Goal: Task Accomplishment & Management: Manage account settings

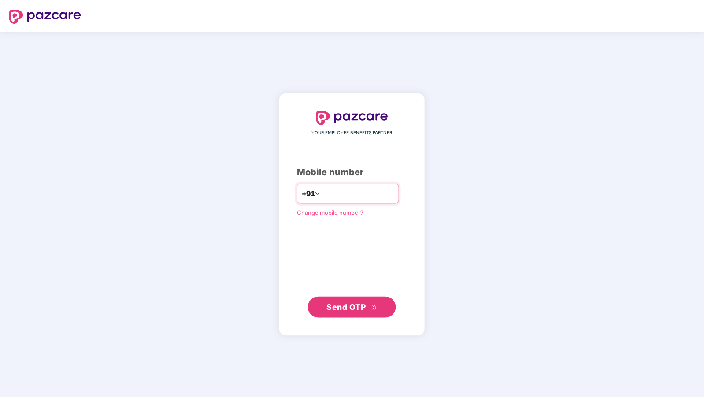
click at [363, 189] on input "number" at bounding box center [358, 194] width 72 height 14
type input "**********"
click at [365, 311] on span "Send OTP" at bounding box center [346, 307] width 39 height 9
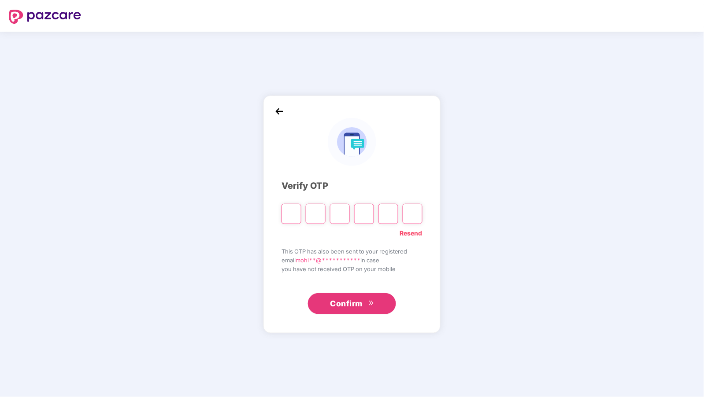
type input "*"
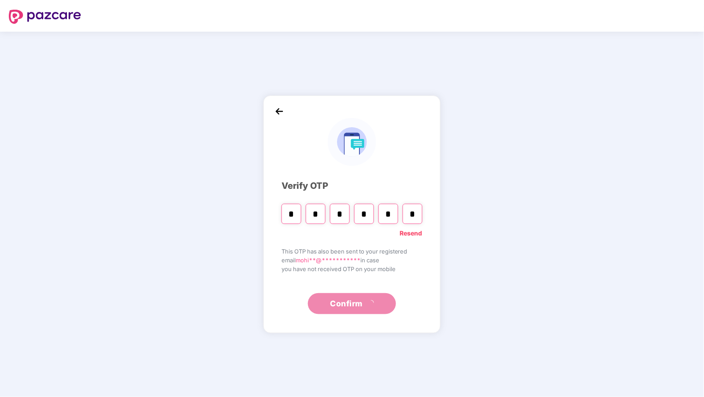
type input "*"
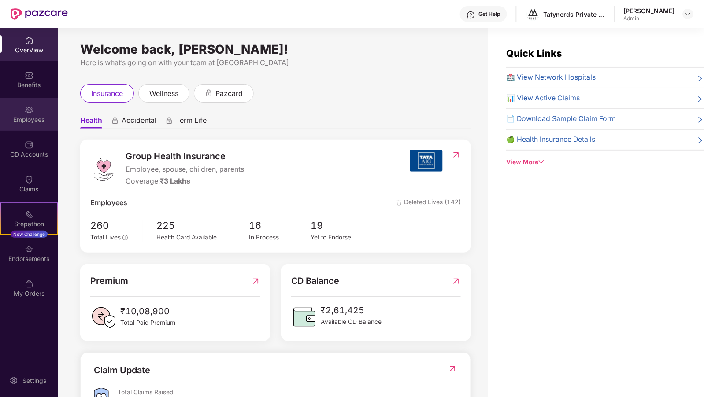
click at [21, 110] on div "Employees" at bounding box center [29, 114] width 58 height 33
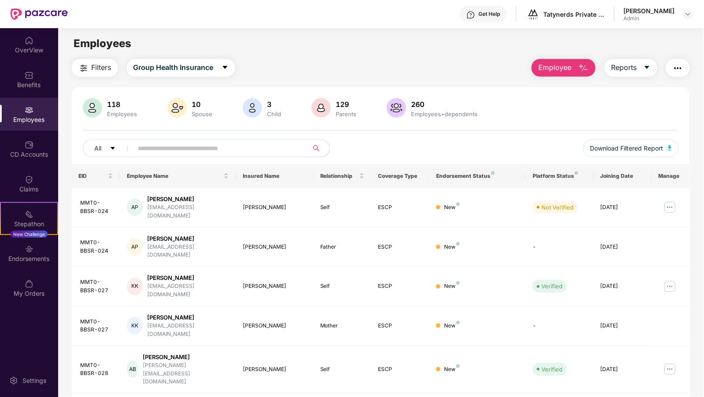
click at [266, 148] on input "text" at bounding box center [217, 148] width 158 height 13
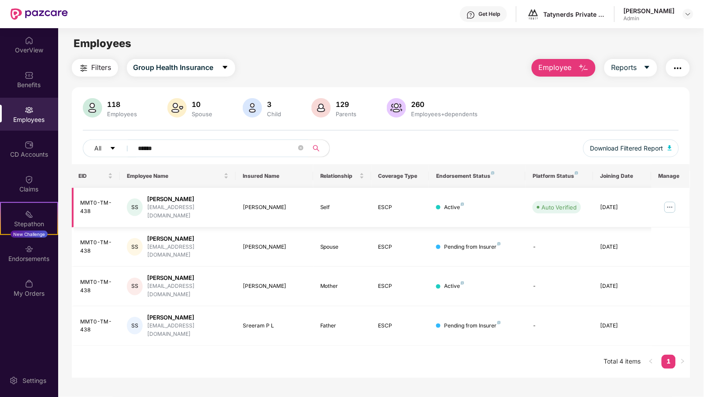
type input "******"
click at [668, 205] on img at bounding box center [670, 207] width 14 height 14
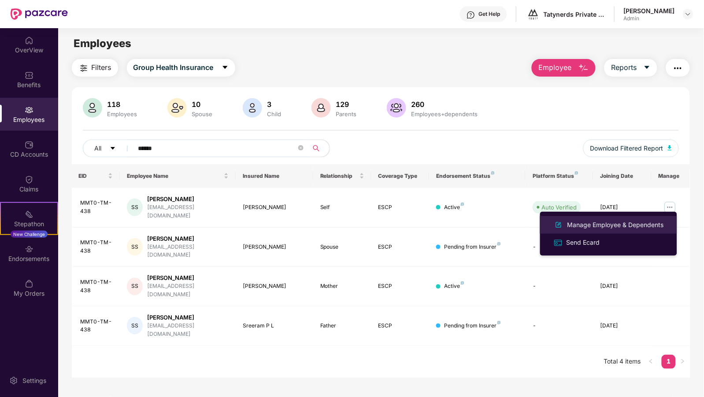
click at [612, 223] on div "Manage Employee & Dependents" at bounding box center [616, 225] width 100 height 10
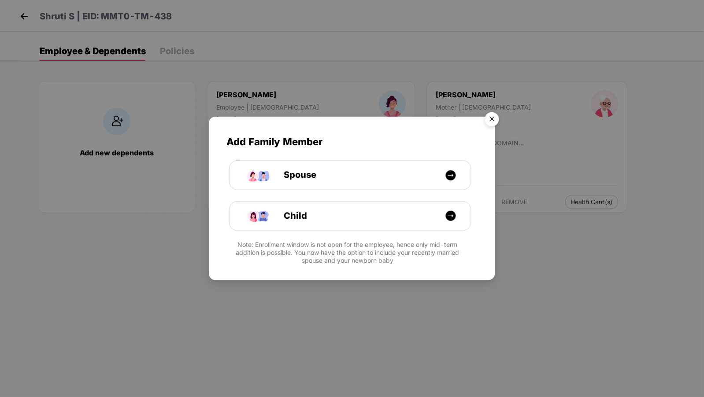
click at [496, 111] on img "Close" at bounding box center [492, 120] width 25 height 25
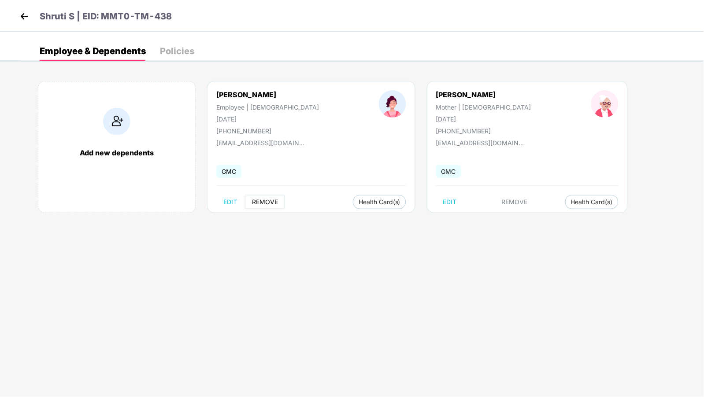
click at [265, 204] on span "REMOVE" at bounding box center [265, 202] width 26 height 7
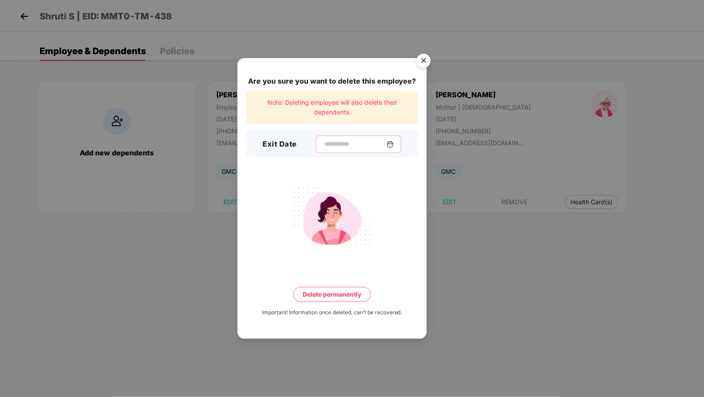
click at [361, 146] on input at bounding box center [354, 144] width 63 height 9
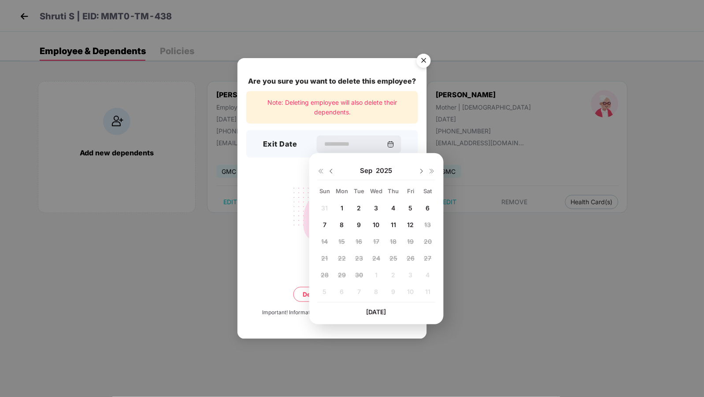
click at [410, 225] on span "12" at bounding box center [411, 224] width 7 height 7
type input "**********"
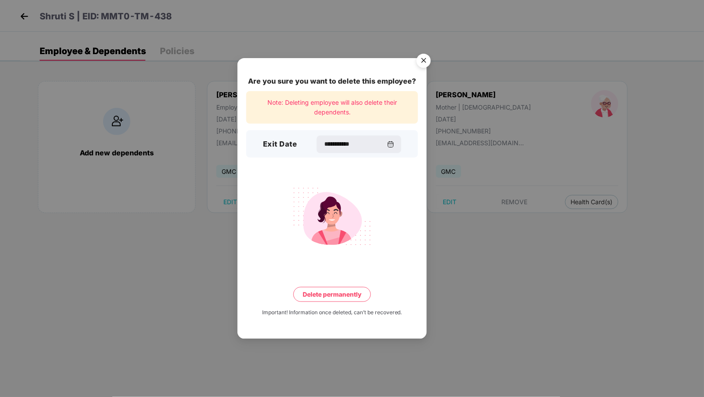
click at [347, 295] on button "Delete permanently" at bounding box center [332, 294] width 78 height 15
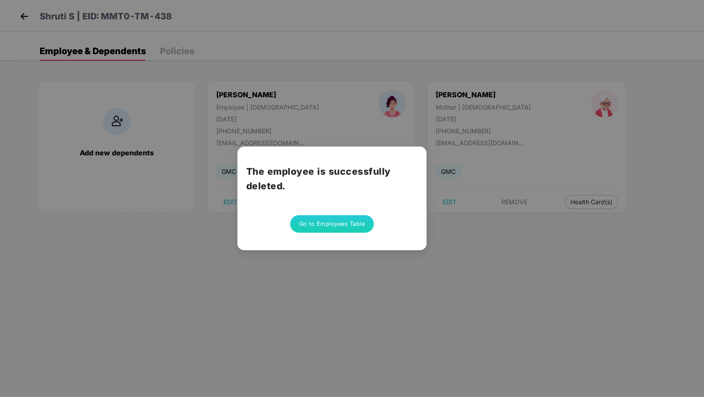
click at [357, 226] on button "Go to Employees Table" at bounding box center [332, 224] width 84 height 18
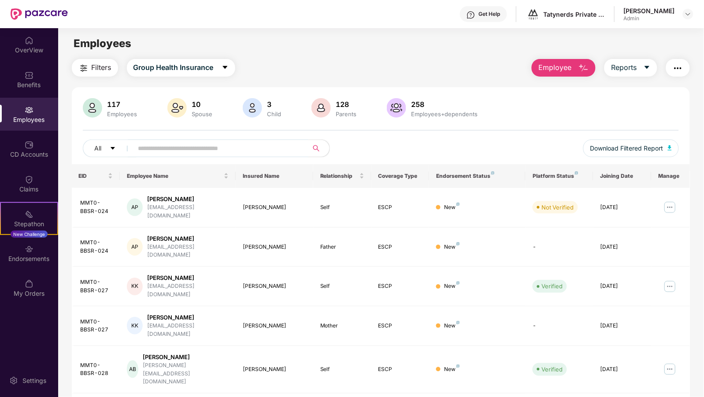
click at [200, 143] on input "text" at bounding box center [217, 148] width 158 height 13
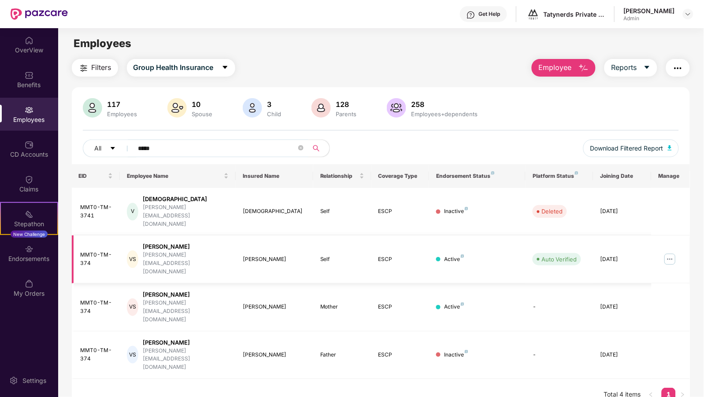
type input "*****"
click at [668, 252] on img at bounding box center [670, 259] width 14 height 14
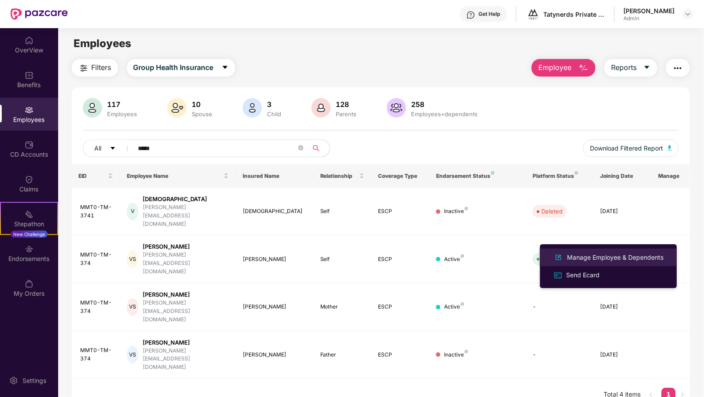
click at [645, 254] on div "Manage Employee & Dependents" at bounding box center [616, 258] width 100 height 10
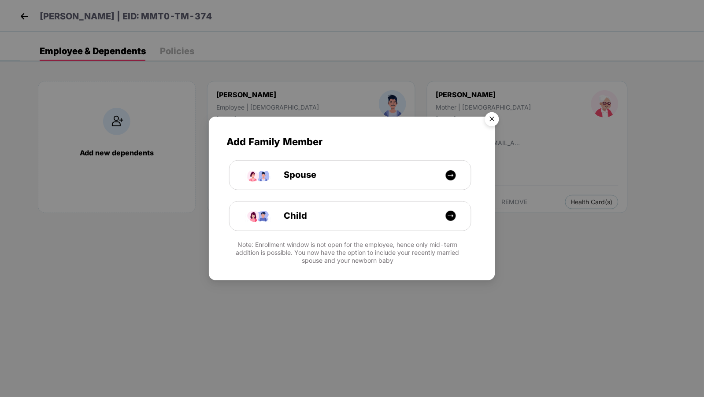
click at [496, 121] on img "Close" at bounding box center [492, 120] width 25 height 25
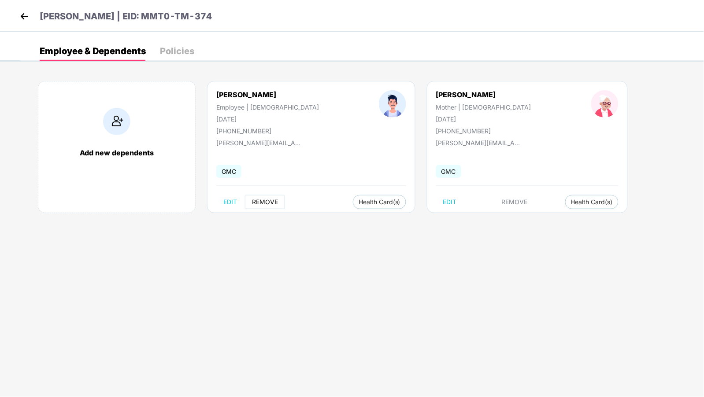
click at [271, 204] on span "REMOVE" at bounding box center [265, 202] width 26 height 7
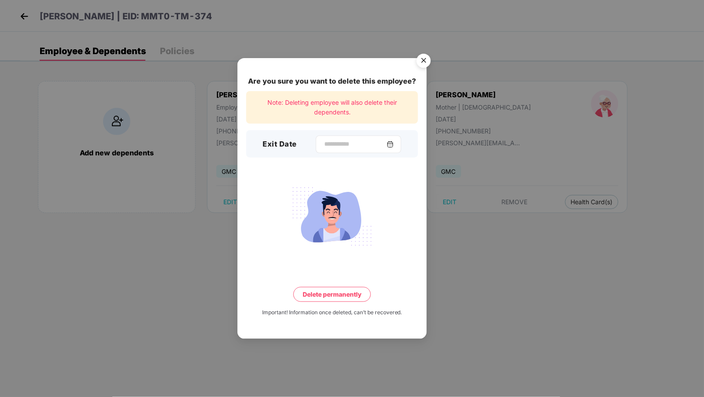
click at [328, 151] on div at bounding box center [358, 145] width 85 height 18
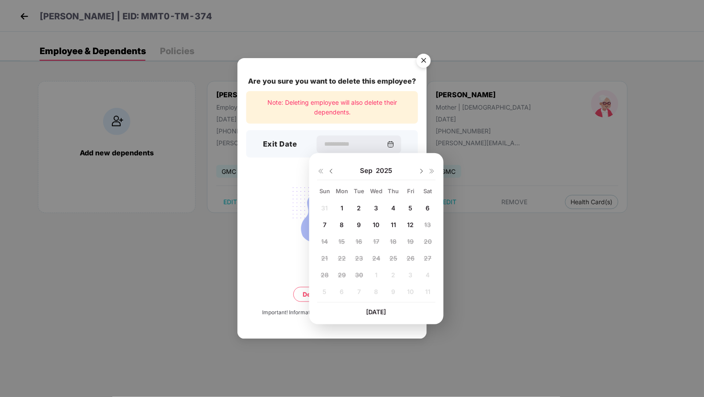
click at [411, 223] on span "12" at bounding box center [411, 224] width 7 height 7
type input "**********"
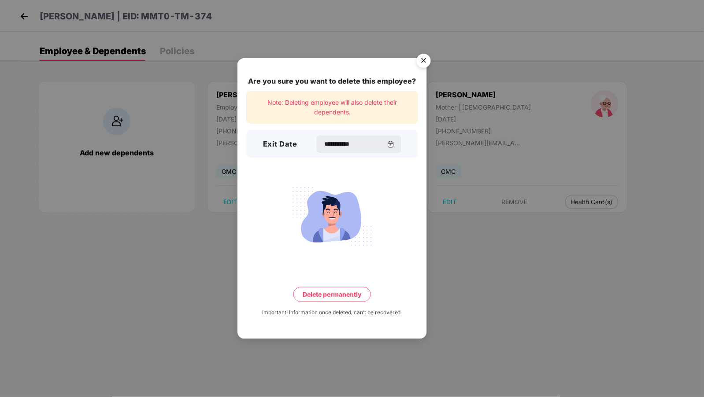
click at [344, 293] on button "Delete permanently" at bounding box center [332, 294] width 78 height 15
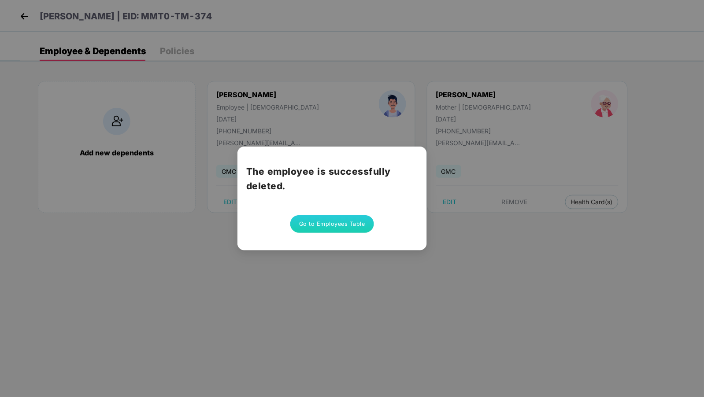
click at [341, 220] on button "Go to Employees Table" at bounding box center [332, 224] width 84 height 18
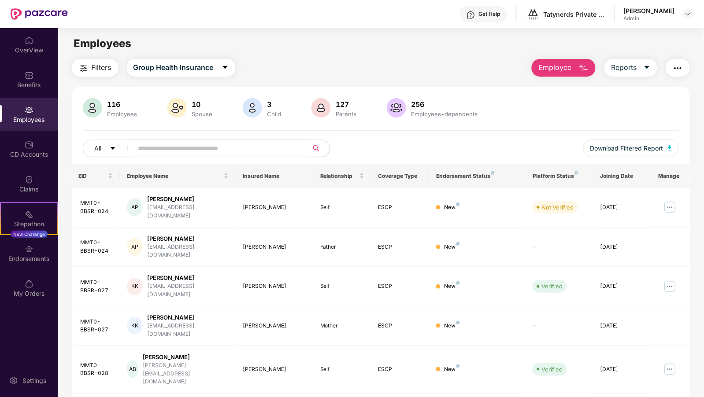
click at [236, 148] on input "text" at bounding box center [217, 148] width 158 height 13
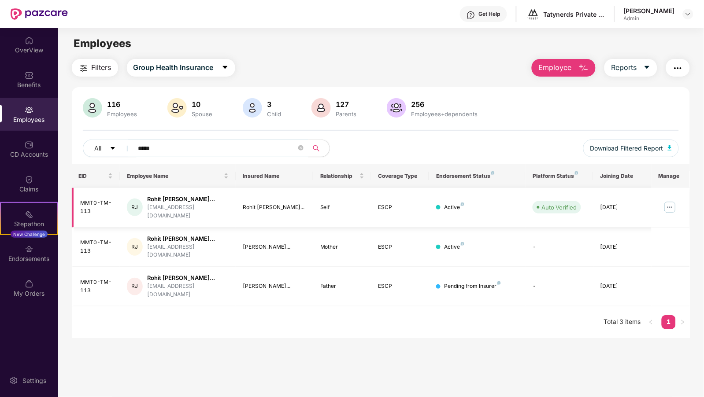
type input "*****"
click at [671, 206] on img at bounding box center [670, 207] width 14 height 14
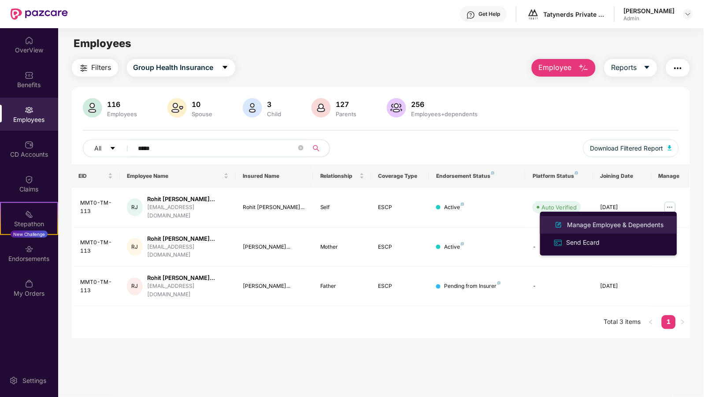
click at [600, 222] on div "Manage Employee & Dependents" at bounding box center [616, 225] width 100 height 10
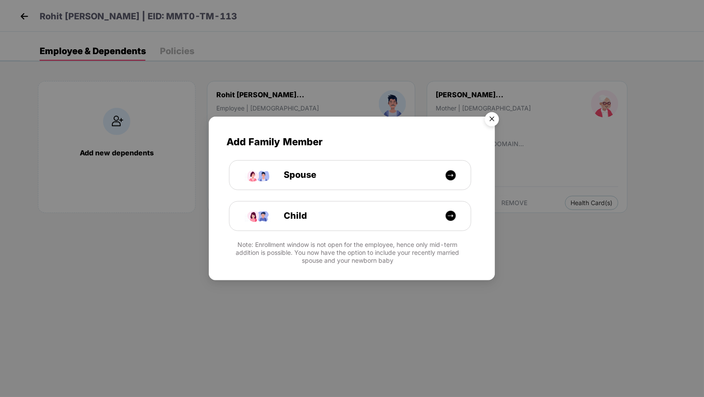
click at [495, 116] on img "Close" at bounding box center [492, 120] width 25 height 25
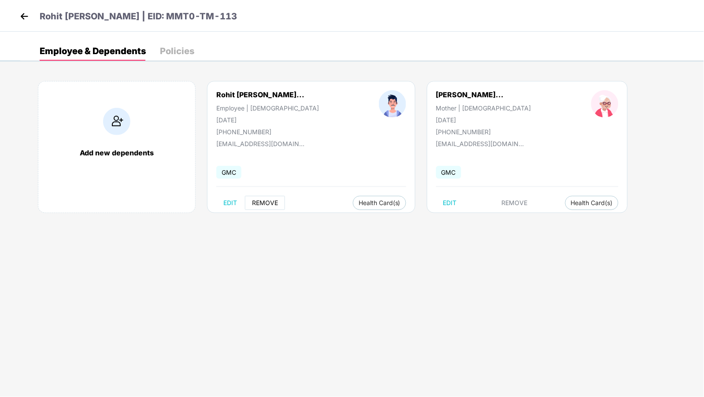
click at [267, 203] on span "REMOVE" at bounding box center [265, 203] width 26 height 7
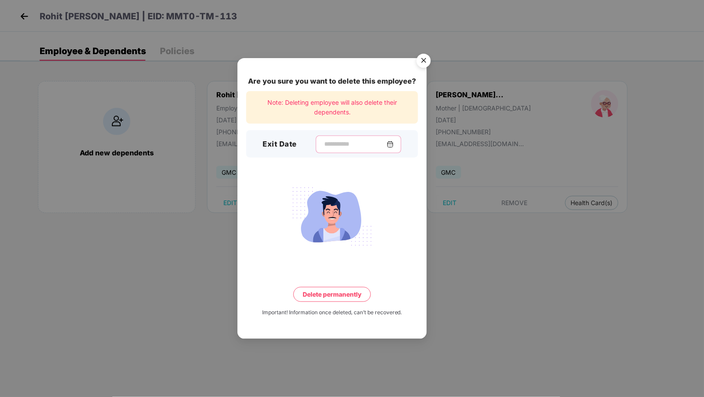
click at [330, 144] on input at bounding box center [354, 144] width 63 height 9
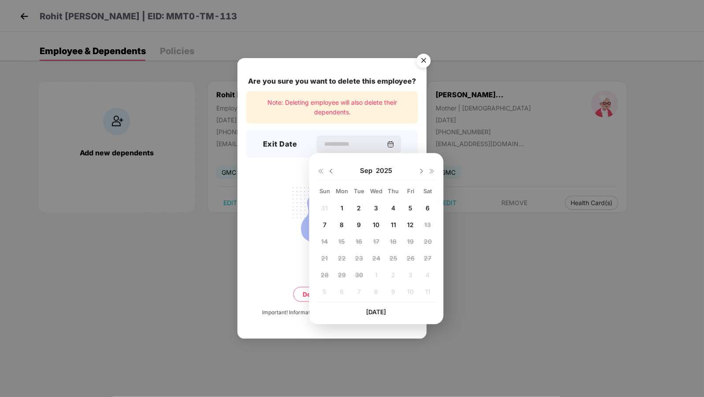
click at [411, 210] on span "5" at bounding box center [411, 207] width 4 height 7
type input "**********"
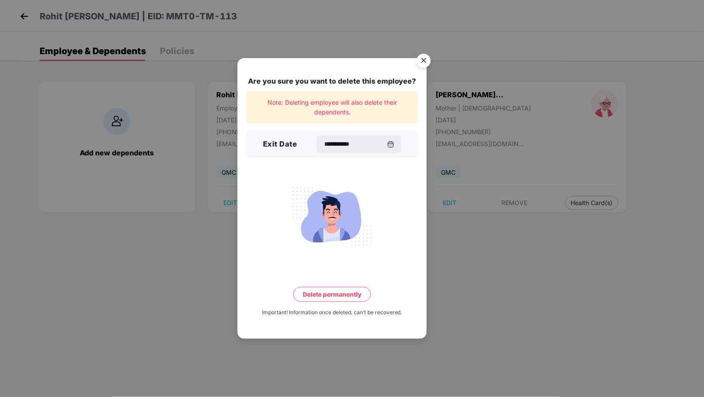
click at [346, 299] on button "Delete permanently" at bounding box center [332, 294] width 78 height 15
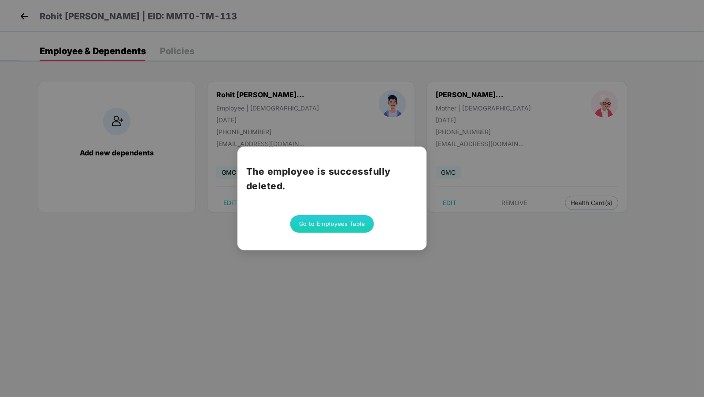
click at [336, 220] on button "Go to Employees Table" at bounding box center [332, 224] width 84 height 18
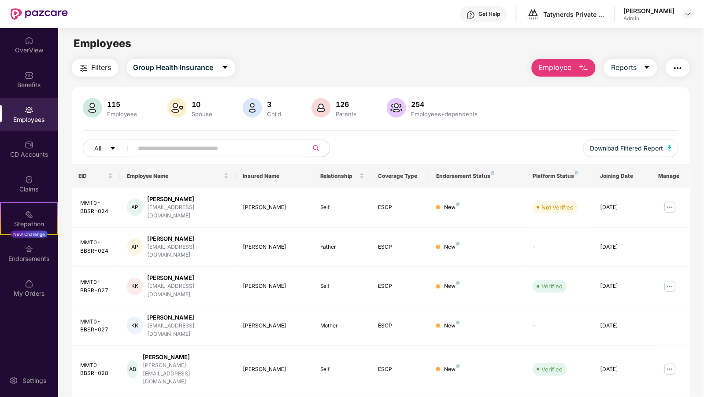
click at [201, 146] on input "text" at bounding box center [217, 148] width 158 height 13
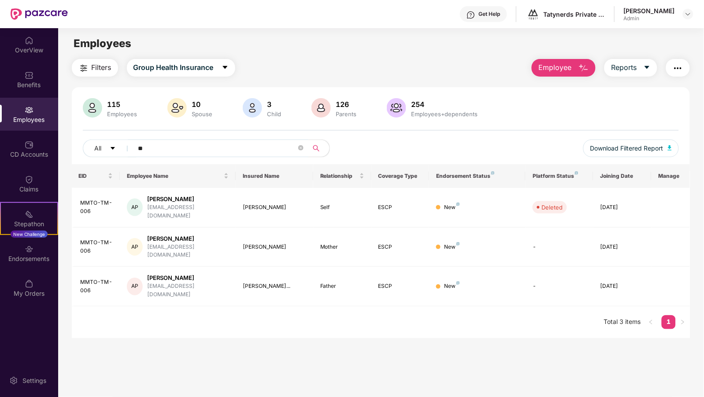
type input "*"
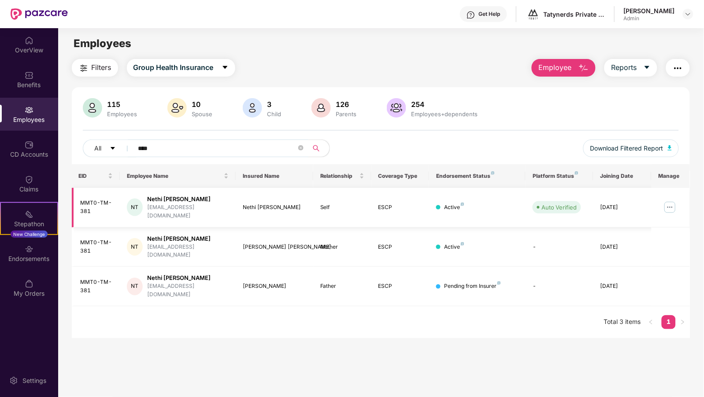
type input "****"
click at [673, 204] on img at bounding box center [670, 207] width 14 height 14
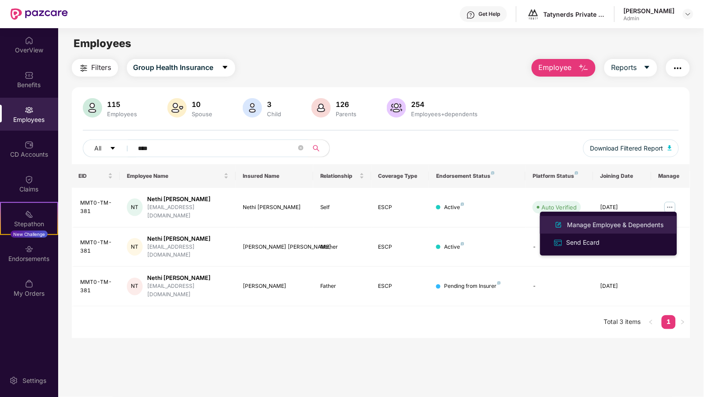
click at [610, 222] on div "Manage Employee & Dependents" at bounding box center [616, 225] width 100 height 10
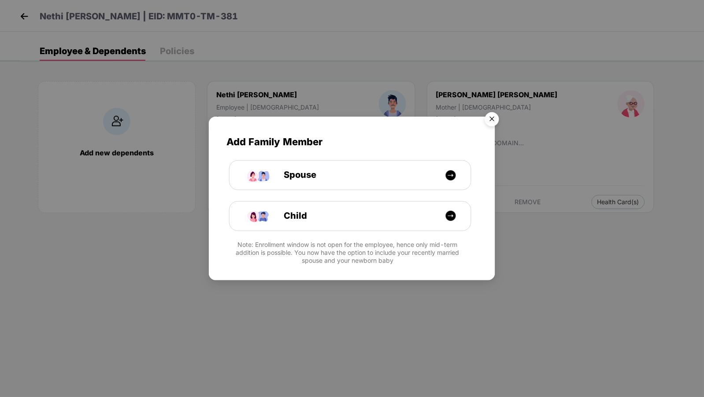
click at [491, 112] on img "Close" at bounding box center [492, 120] width 25 height 25
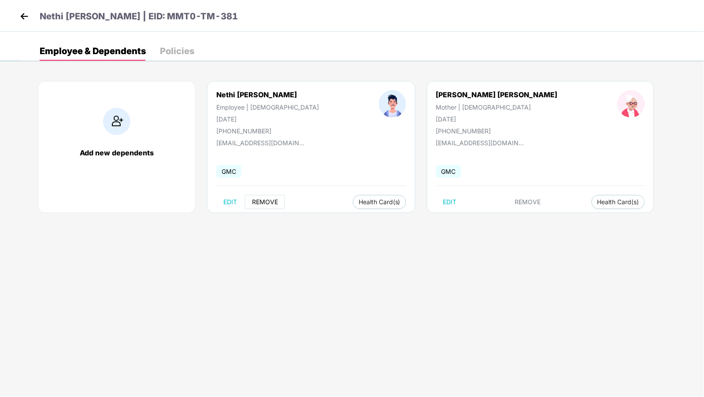
click at [261, 208] on button "REMOVE" at bounding box center [265, 202] width 40 height 14
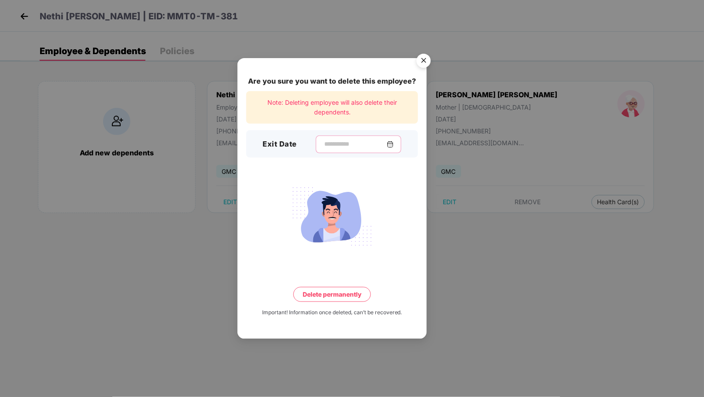
click at [342, 148] on input at bounding box center [354, 144] width 63 height 9
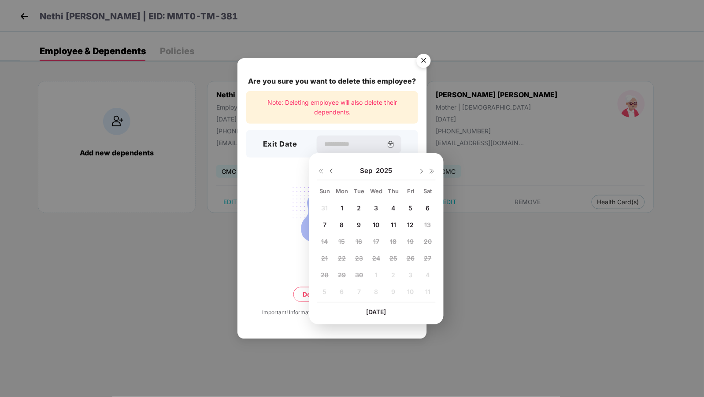
click at [334, 173] on img at bounding box center [331, 171] width 7 height 7
click at [412, 275] on span "29" at bounding box center [411, 274] width 8 height 7
type input "**********"
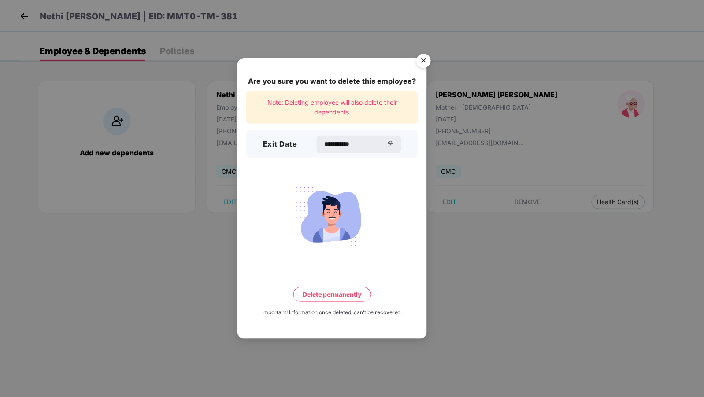
click at [345, 290] on button "Delete permanently" at bounding box center [332, 294] width 78 height 15
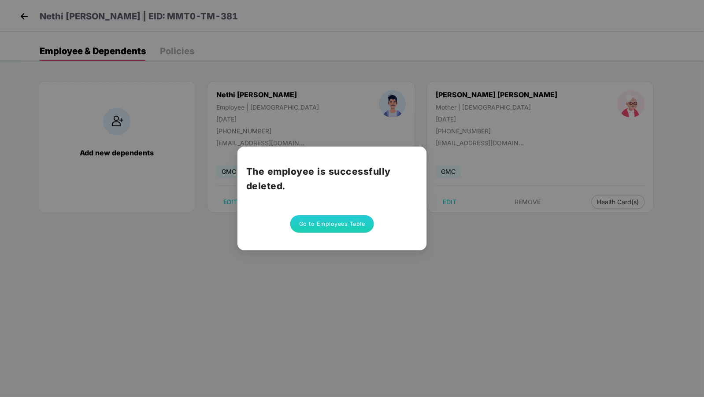
click at [319, 222] on button "Go to Employees Table" at bounding box center [332, 224] width 84 height 18
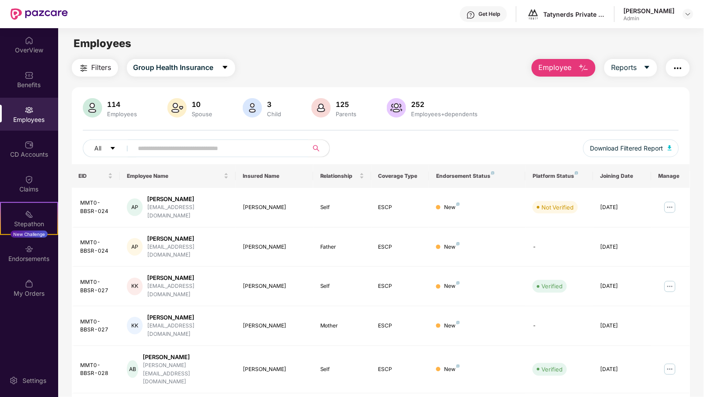
click at [230, 145] on input "text" at bounding box center [217, 148] width 158 height 13
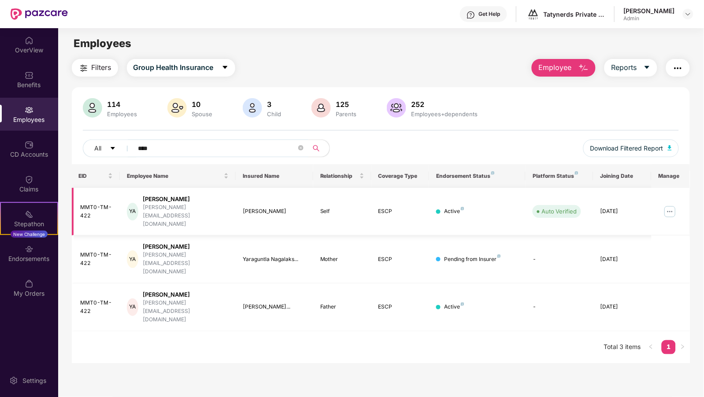
type input "****"
click at [671, 205] on img at bounding box center [670, 212] width 14 height 14
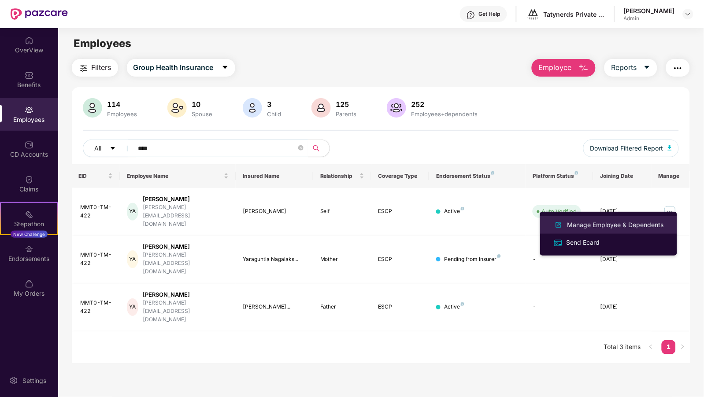
click at [600, 226] on div "Manage Employee & Dependents" at bounding box center [616, 225] width 100 height 10
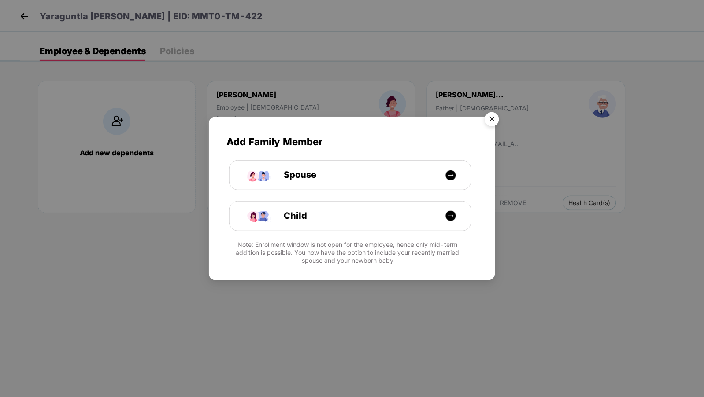
click at [490, 122] on img "Close" at bounding box center [492, 120] width 25 height 25
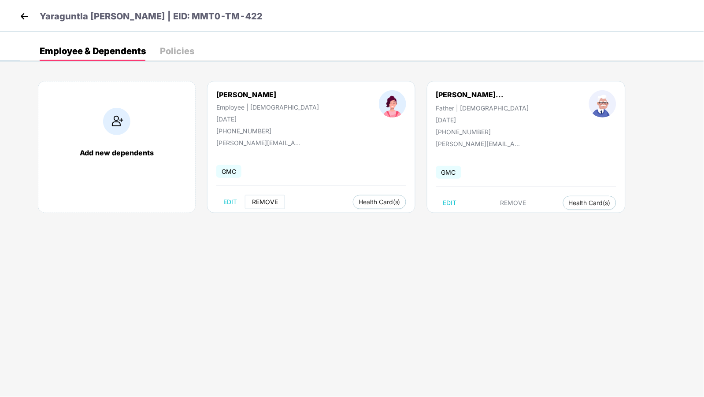
click at [267, 200] on span "REMOVE" at bounding box center [265, 202] width 26 height 7
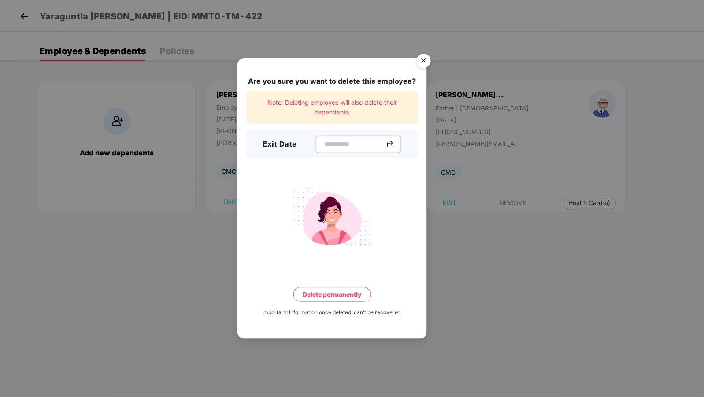
click at [337, 148] on input at bounding box center [354, 144] width 63 height 9
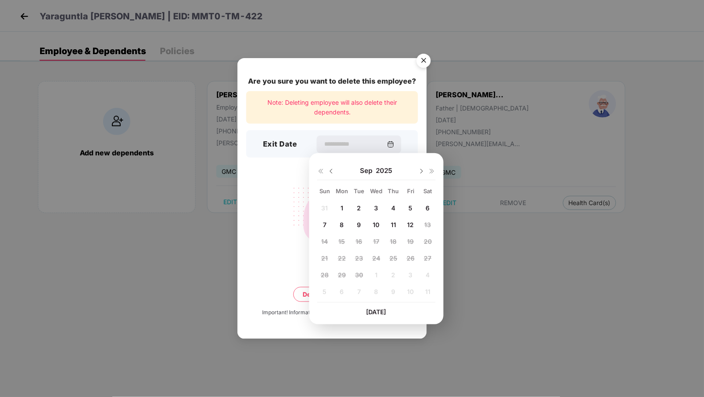
click at [411, 210] on span "5" at bounding box center [411, 207] width 4 height 7
type input "**********"
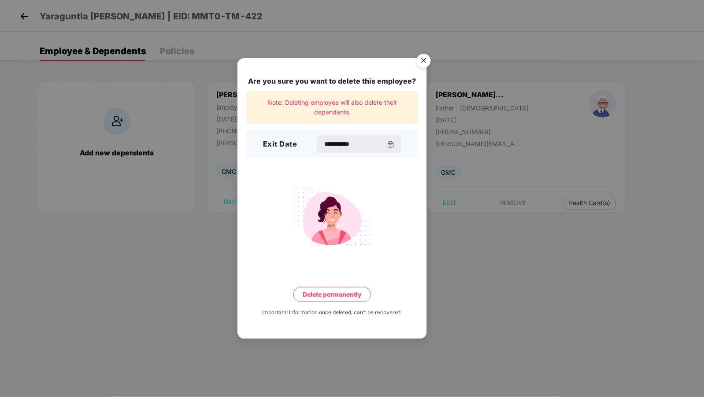
click at [341, 296] on button "Delete permanently" at bounding box center [332, 294] width 78 height 15
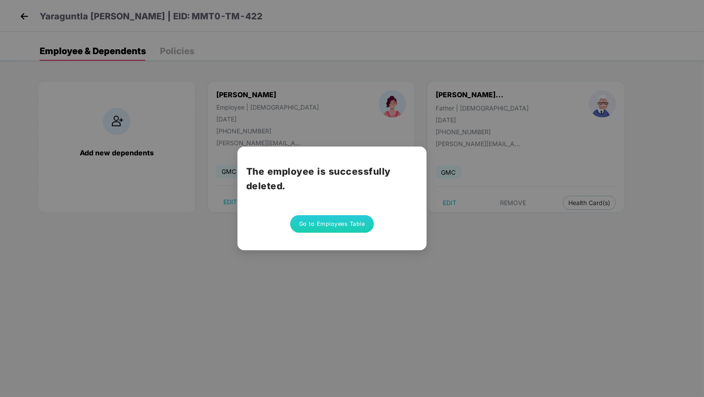
click at [361, 221] on button "Go to Employees Table" at bounding box center [332, 224] width 84 height 18
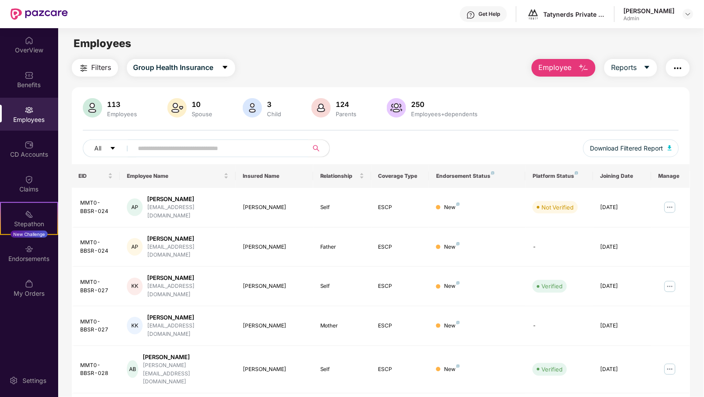
click at [265, 152] on input "text" at bounding box center [217, 148] width 158 height 13
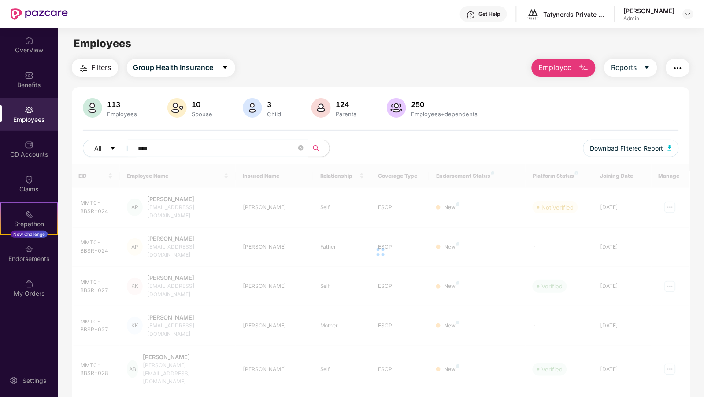
type input "*****"
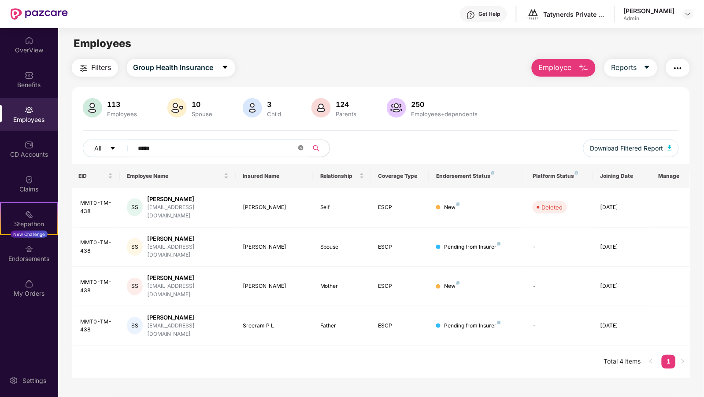
click at [302, 147] on icon "close-circle" at bounding box center [300, 147] width 5 height 5
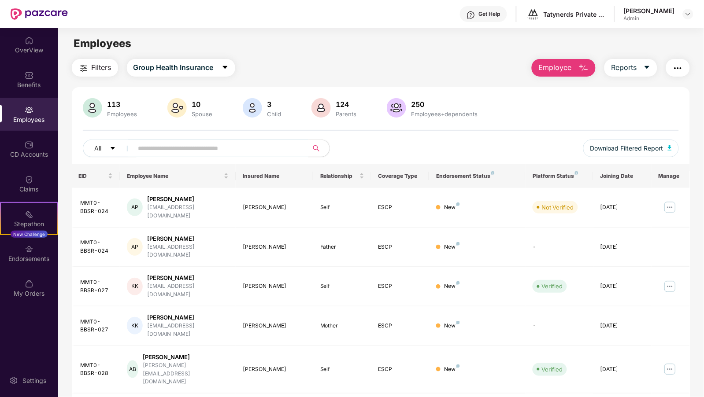
click at [269, 148] on input "text" at bounding box center [217, 148] width 158 height 13
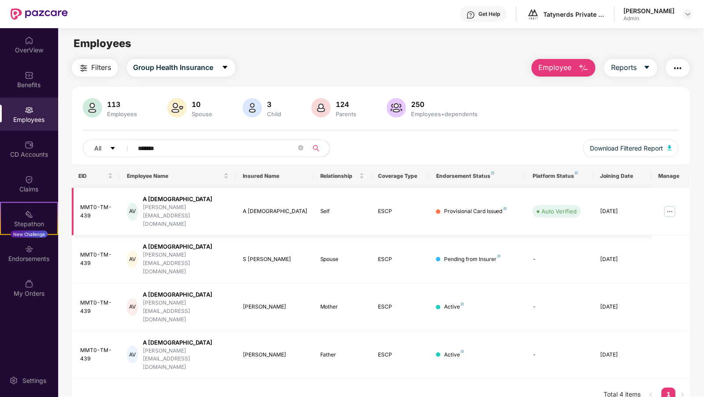
type input "*******"
click at [675, 205] on img at bounding box center [670, 212] width 14 height 14
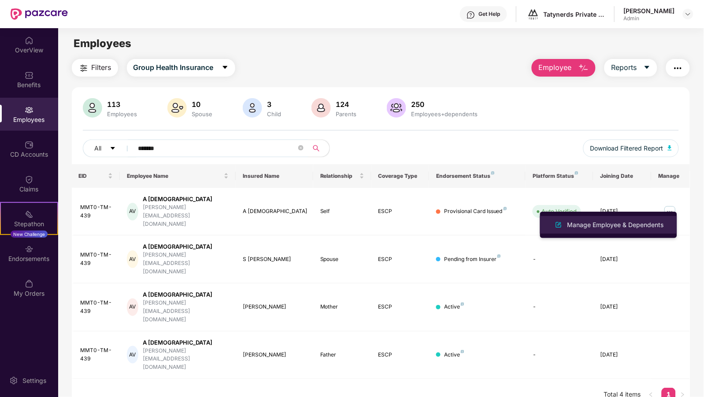
click at [630, 222] on div "Manage Employee & Dependents" at bounding box center [616, 225] width 100 height 10
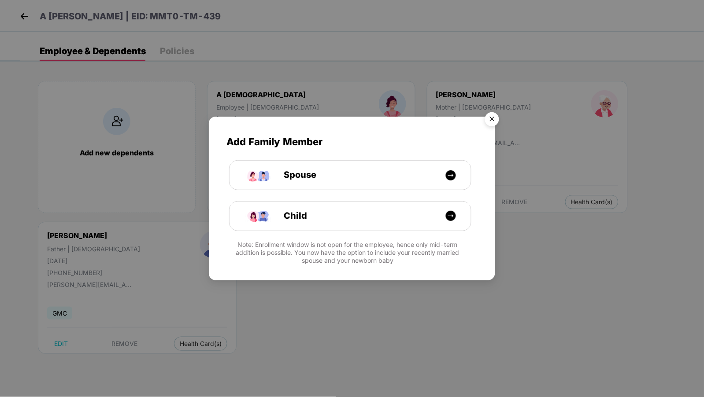
click at [486, 118] on img "Close" at bounding box center [492, 120] width 25 height 25
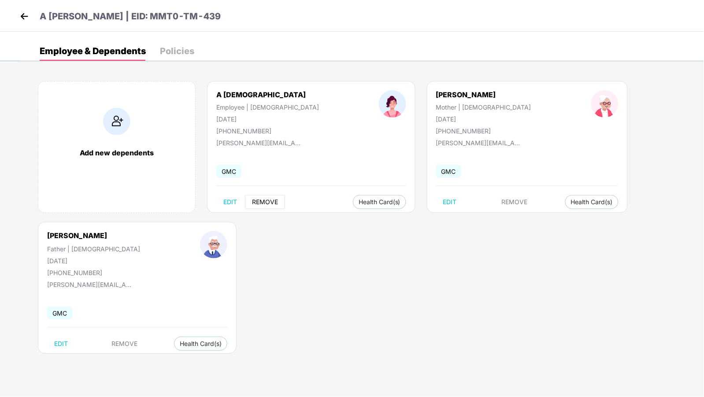
click at [258, 204] on span "REMOVE" at bounding box center [265, 202] width 26 height 7
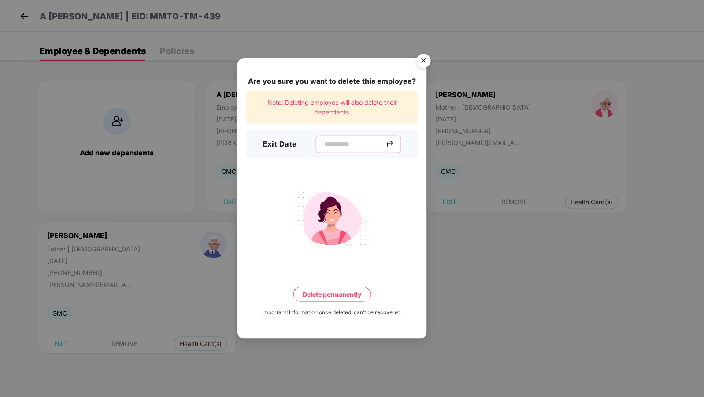
click at [332, 148] on input at bounding box center [354, 144] width 63 height 9
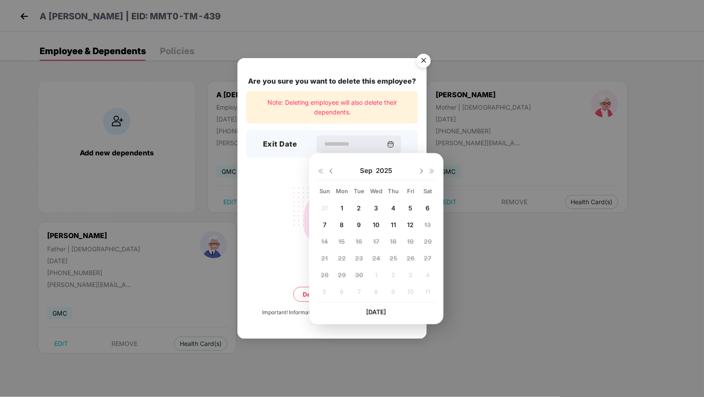
click at [411, 209] on span "5" at bounding box center [411, 207] width 4 height 7
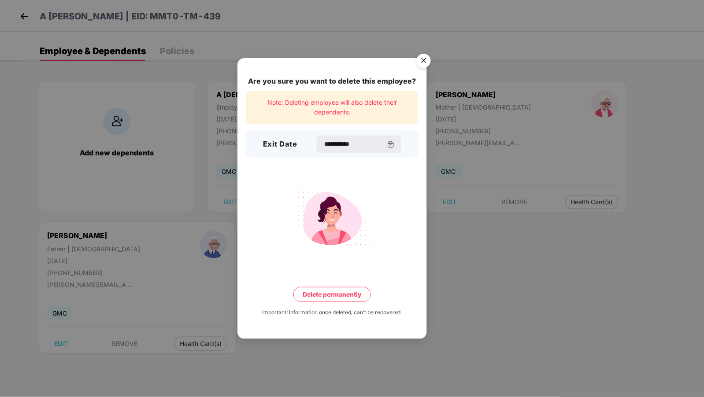
type input "**********"
click at [325, 297] on button "Delete permanently" at bounding box center [332, 294] width 78 height 15
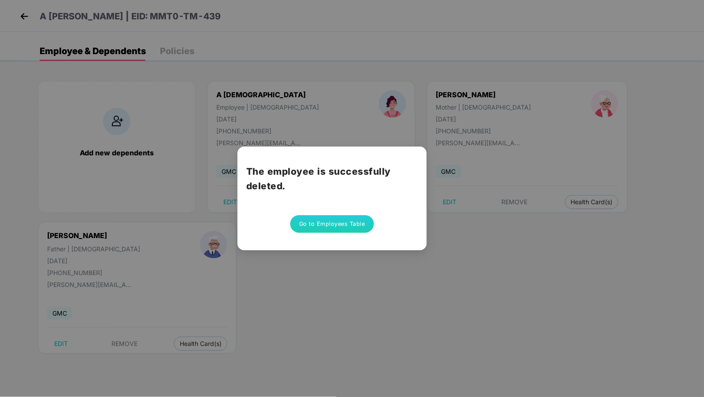
click at [310, 225] on button "Go to Employees Table" at bounding box center [332, 224] width 84 height 18
